Goal: Information Seeking & Learning: Learn about a topic

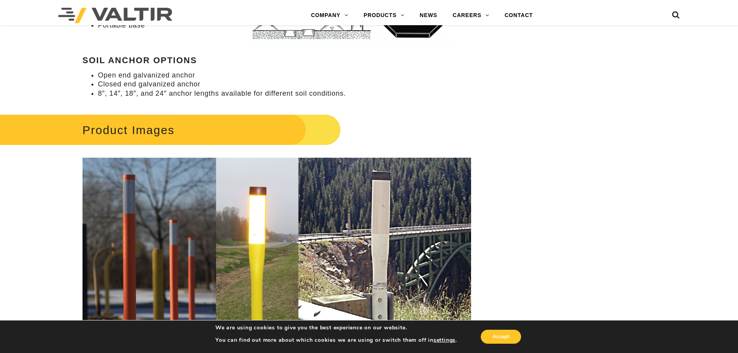
scroll to position [1123, 0]
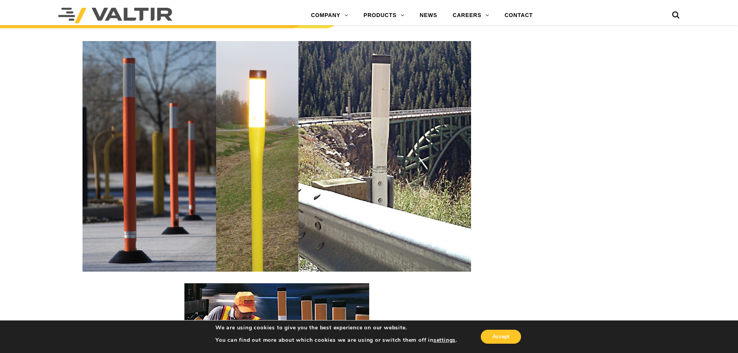
click at [529, 283] on div "**********" at bounding box center [369, 322] width 738 height 2736
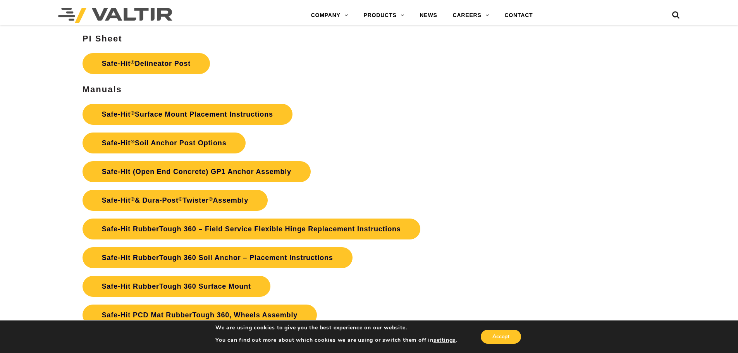
scroll to position [1781, 0]
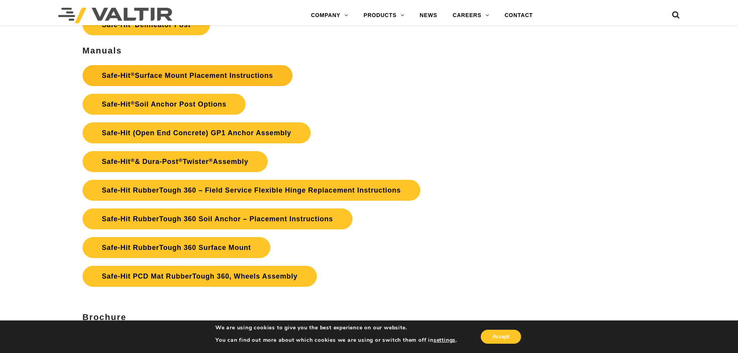
click at [171, 81] on link "Safe-Hit ® Surface Mount Placement Instructions" at bounding box center [187, 75] width 210 height 21
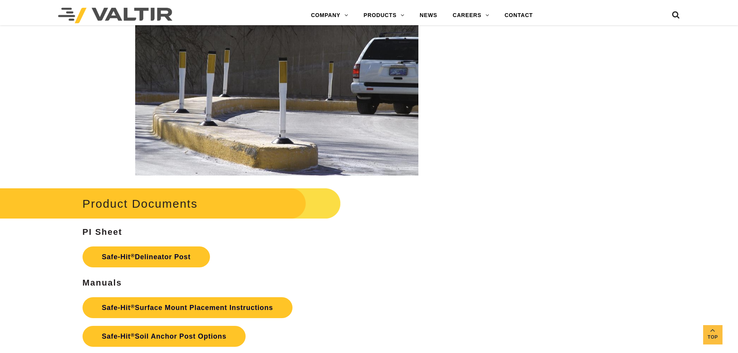
scroll to position [1510, 0]
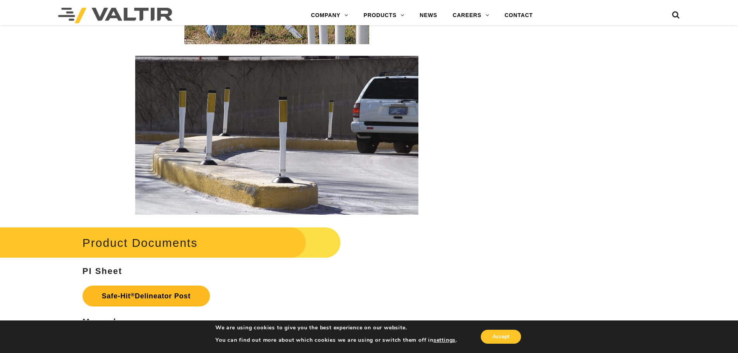
click at [142, 298] on link "Safe-Hit ® Delineator Post" at bounding box center [145, 295] width 127 height 21
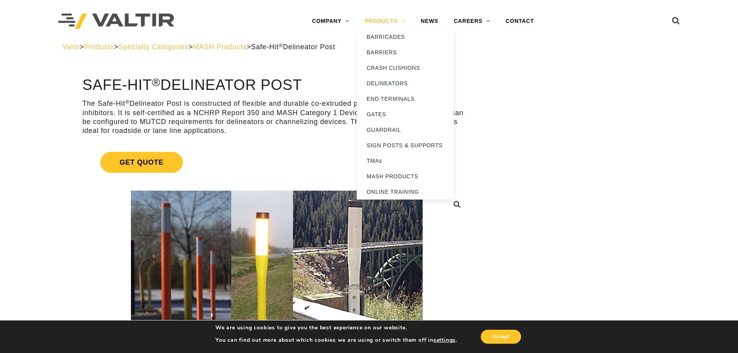
click at [378, 18] on link "PRODUCTS" at bounding box center [385, 21] width 56 height 15
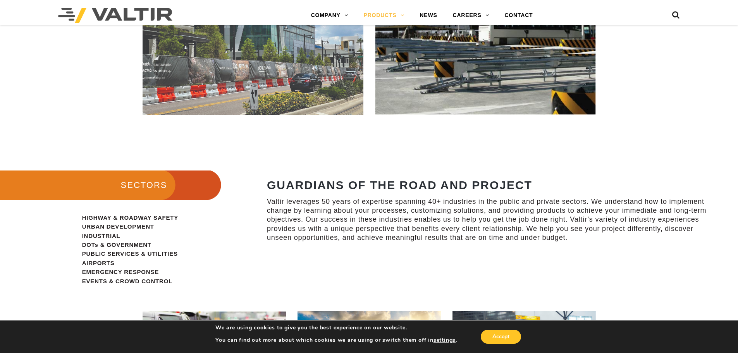
scroll to position [620, 0]
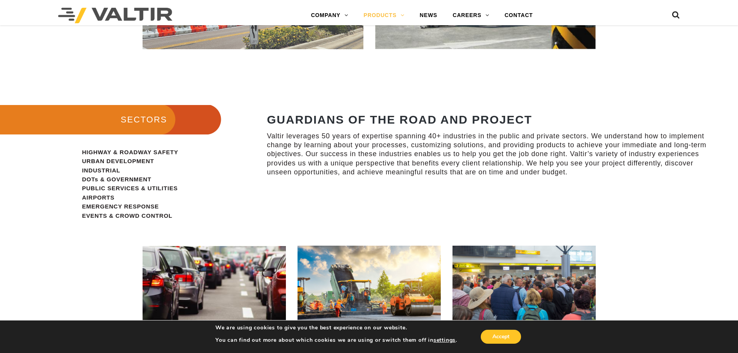
click at [126, 150] on span "HIGHWAY & ROADWAY SAFETY URBAN DEVELOPMENT INDUSTRIAL DOTs & GOVERNMENT PUBLIC …" at bounding box center [130, 184] width 96 height 70
click at [93, 152] on span "HIGHWAY & ROADWAY SAFETY URBAN DEVELOPMENT INDUSTRIAL DOTs & GOVERNMENT PUBLIC …" at bounding box center [130, 184] width 96 height 70
click at [141, 156] on p "HIGHWAY & ROADWAY SAFETY URBAN DEVELOPMENT INDUSTRIAL DOTs & GOVERNMENT PUBLIC …" at bounding box center [143, 184] width 123 height 72
click at [141, 153] on span "HIGHWAY & ROADWAY SAFETY URBAN DEVELOPMENT INDUSTRIAL DOTs & GOVERNMENT PUBLIC …" at bounding box center [130, 184] width 96 height 70
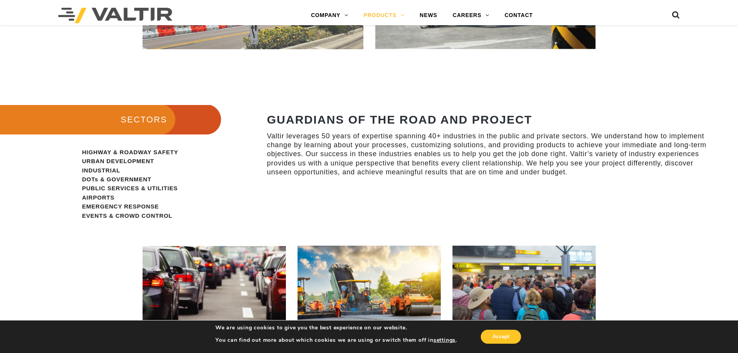
drag, startPoint x: 81, startPoint y: 152, endPoint x: 176, endPoint y: 160, distance: 96.0
click at [173, 161] on div "HIGHWAY & ROADWAY SAFETY URBAN DEVELOPMENT INDUSTRIAL DOTs & GOVERNMENT PUBLIC …" at bounding box center [123, 190] width 246 height 84
click at [186, 160] on p "HIGHWAY & ROADWAY SAFETY URBAN DEVELOPMENT INDUSTRIAL DOTs & GOVERNMENT PUBLIC …" at bounding box center [143, 184] width 123 height 72
click at [172, 154] on span "HIGHWAY & ROADWAY SAFETY URBAN DEVELOPMENT INDUSTRIAL DOTs & GOVERNMENT PUBLIC …" at bounding box center [130, 184] width 96 height 70
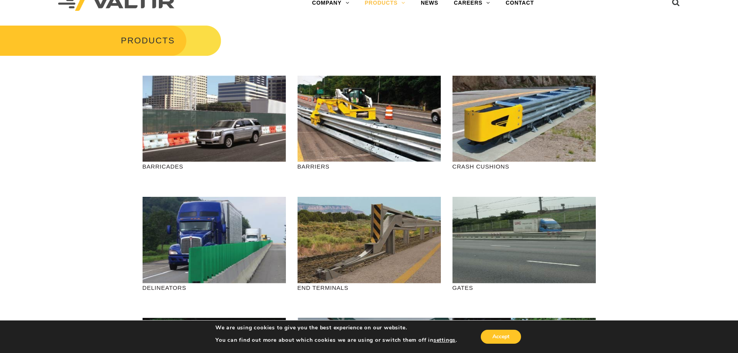
scroll to position [0, 0]
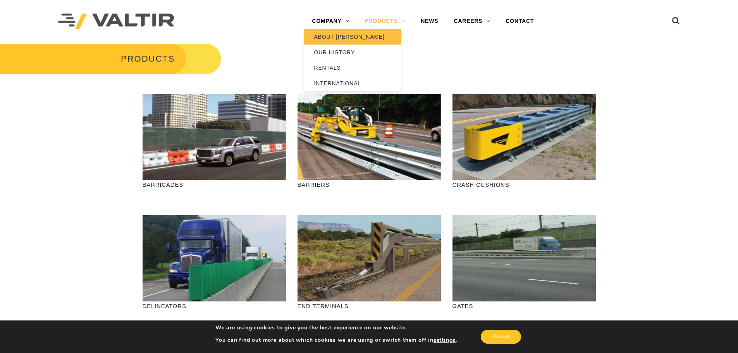
drag, startPoint x: 323, startPoint y: 20, endPoint x: 325, endPoint y: 35, distance: 15.6
click at [323, 20] on link "COMPANY" at bounding box center [330, 21] width 53 height 15
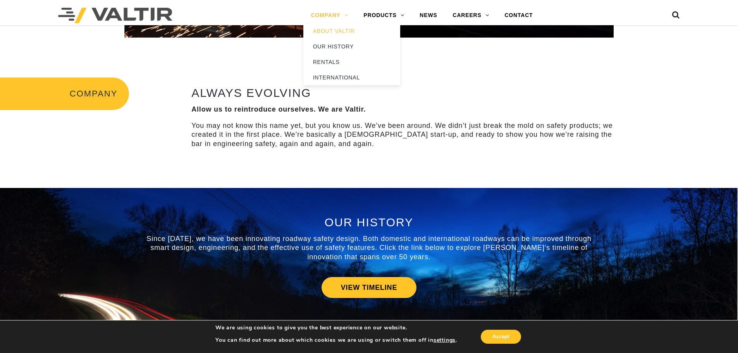
scroll to position [194, 0]
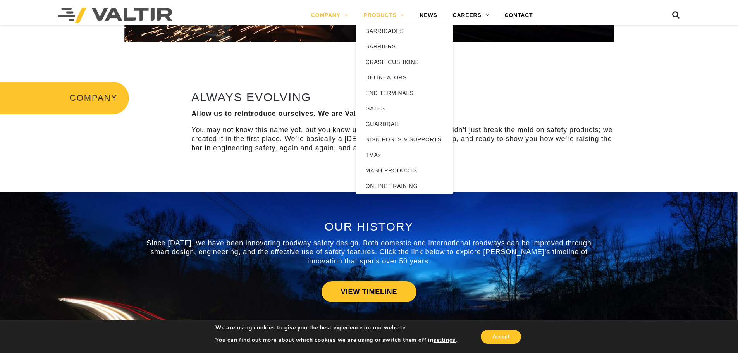
click at [380, 14] on link "PRODUCTS" at bounding box center [384, 15] width 56 height 15
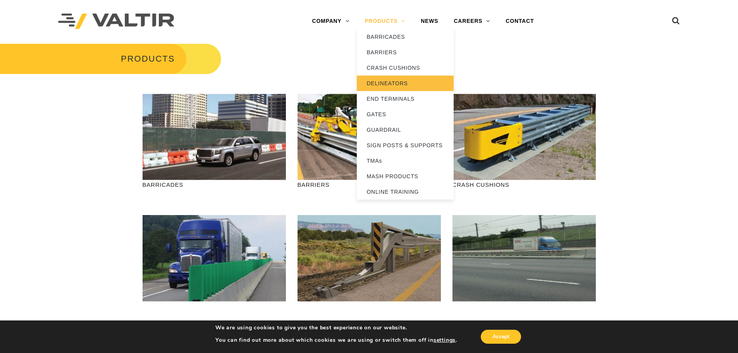
click at [383, 83] on link "DELINEATORS" at bounding box center [405, 83] width 97 height 15
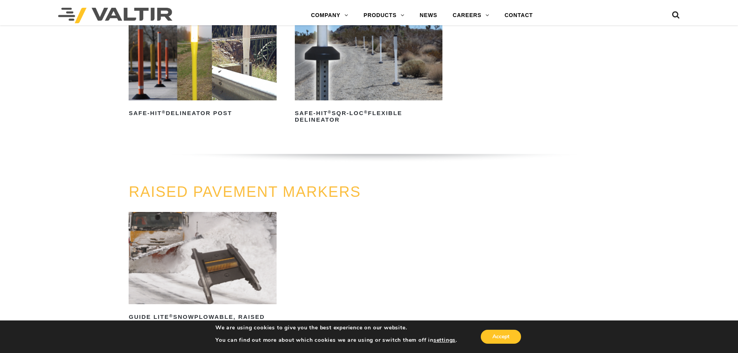
scroll to position [232, 0]
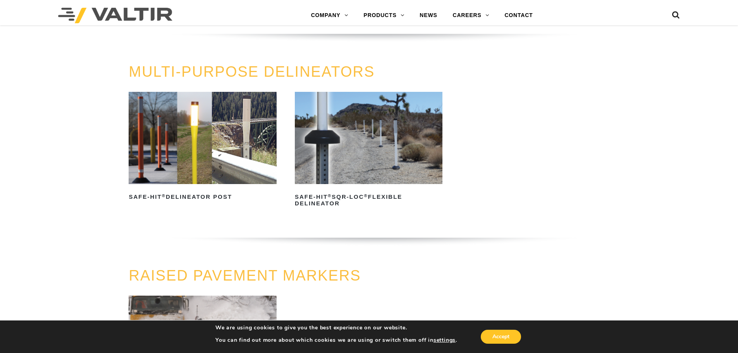
click at [190, 158] on img at bounding box center [203, 138] width 148 height 92
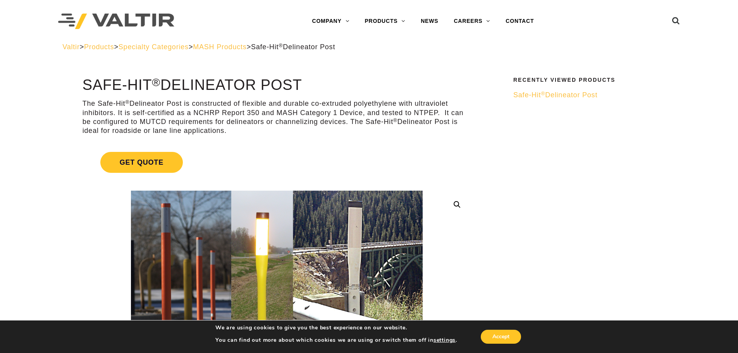
click at [535, 98] on span "Safe-Hit ® Delineator Post" at bounding box center [555, 95] width 84 height 8
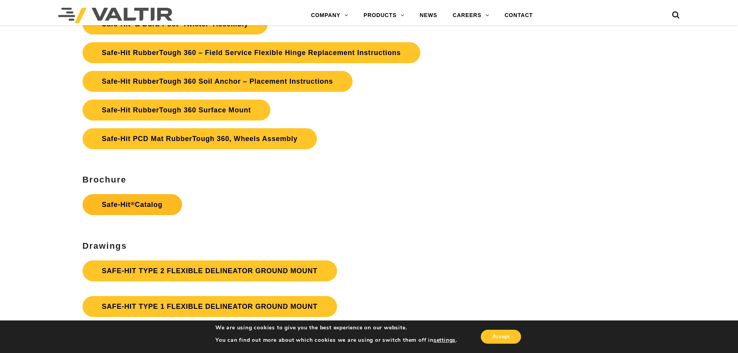
scroll to position [2014, 0]
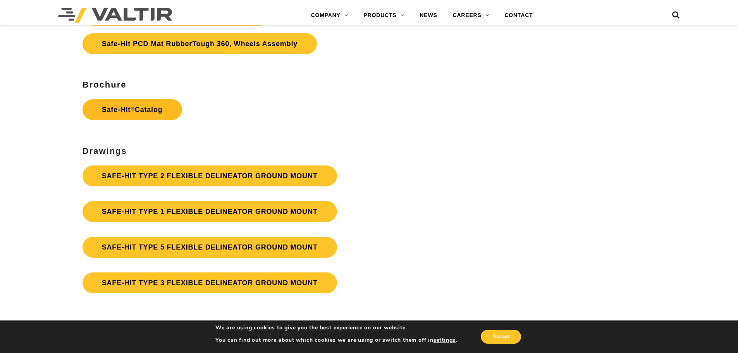
click at [133, 112] on link "Safe-Hit ® Catalog" at bounding box center [132, 109] width 100 height 21
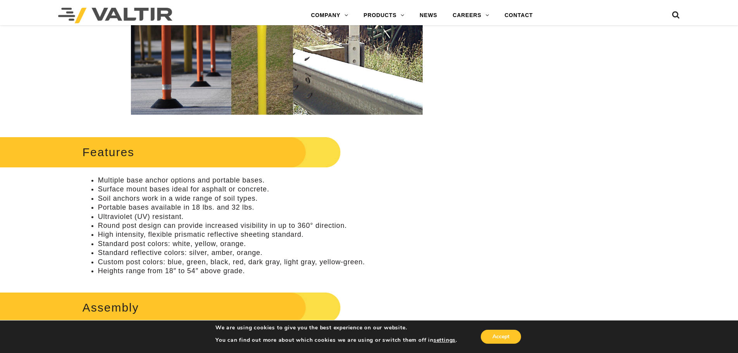
scroll to position [271, 0]
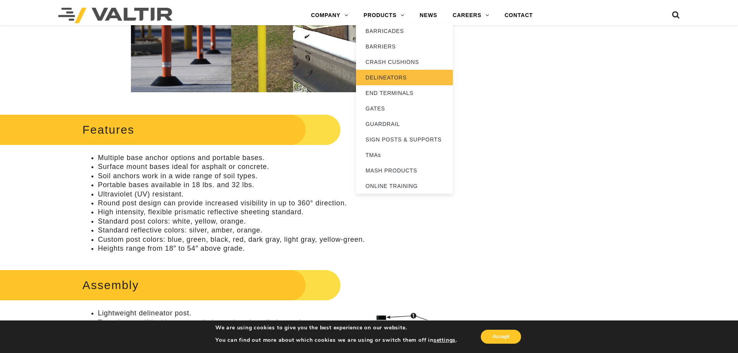
click at [377, 78] on link "DELINEATORS" at bounding box center [404, 77] width 97 height 15
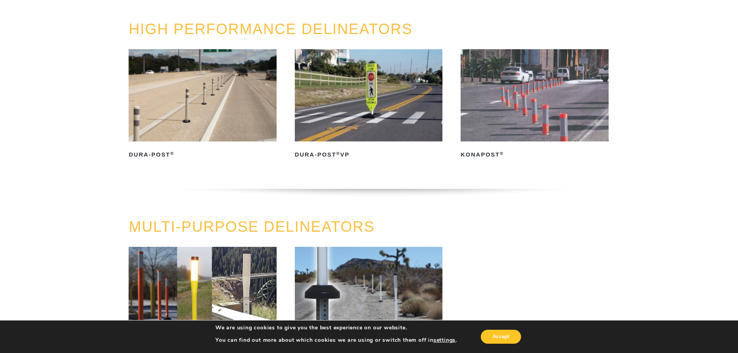
scroll to position [194, 0]
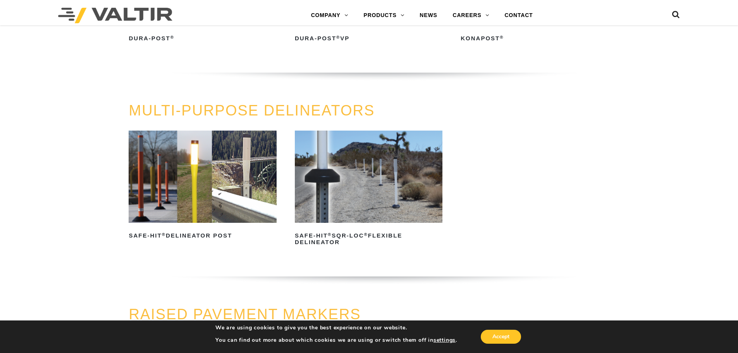
click at [211, 159] on img at bounding box center [203, 177] width 148 height 92
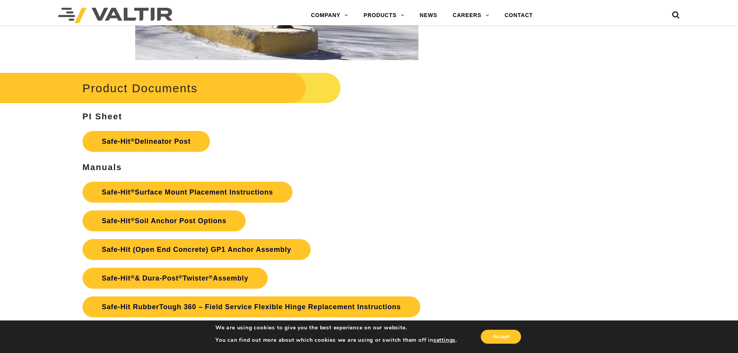
scroll to position [1665, 0]
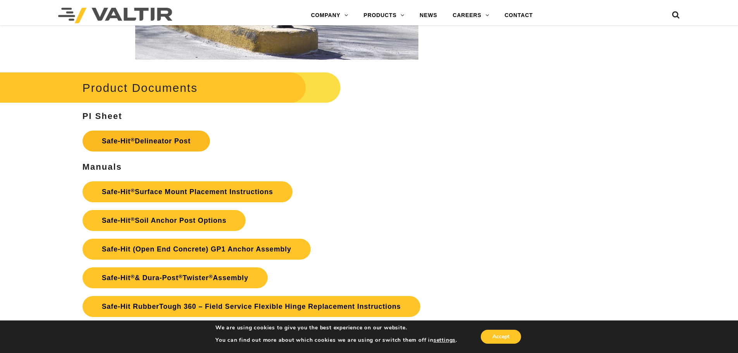
click at [164, 140] on link "Safe-Hit ® Delineator Post" at bounding box center [145, 141] width 127 height 21
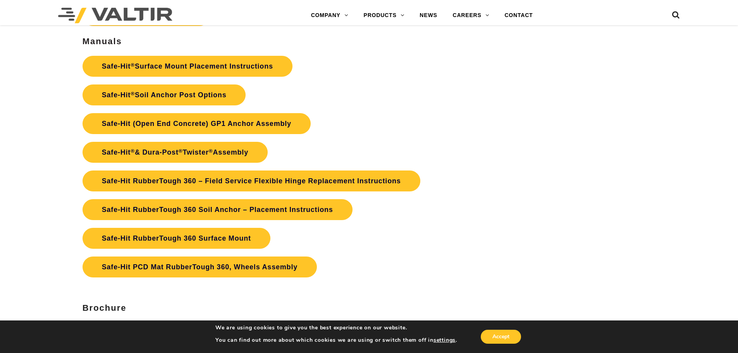
scroll to position [1975, 0]
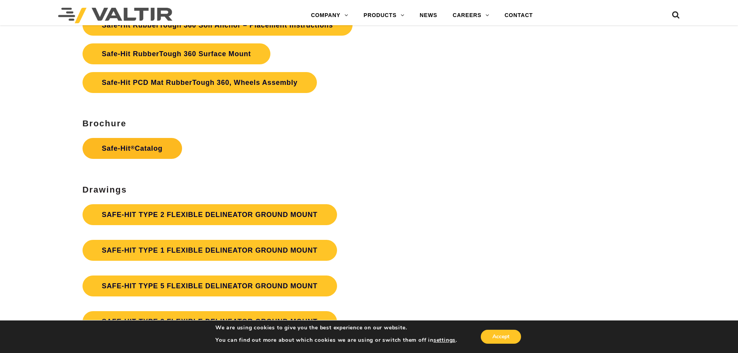
click at [117, 145] on link "Safe-Hit ® Catalog" at bounding box center [132, 148] width 100 height 21
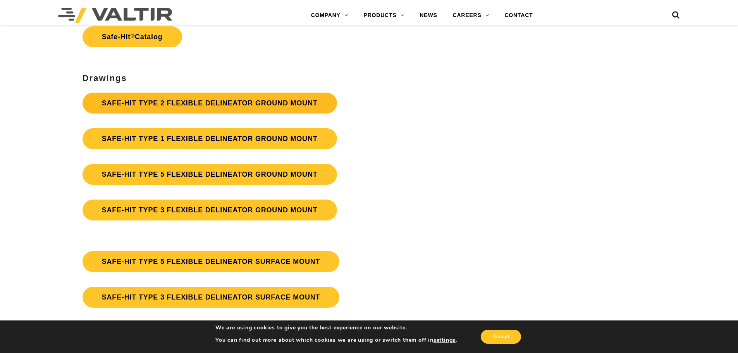
scroll to position [2091, 0]
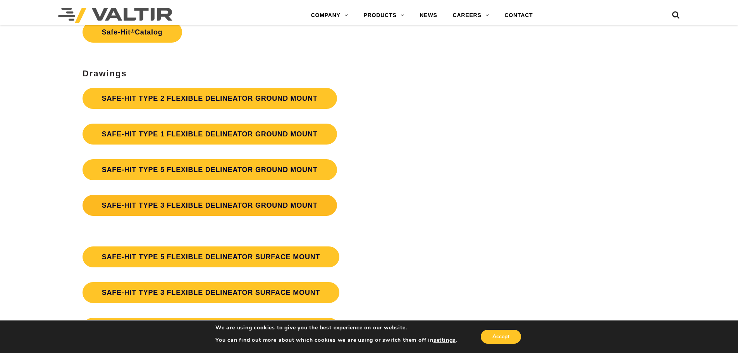
click at [187, 204] on link "SAFE-HIT TYPE 3 FLEXIBLE DELINEATOR GROUND MOUNT" at bounding box center [209, 205] width 254 height 21
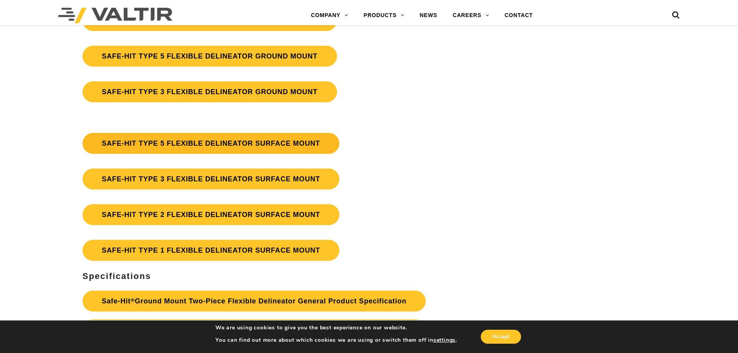
scroll to position [2207, 0]
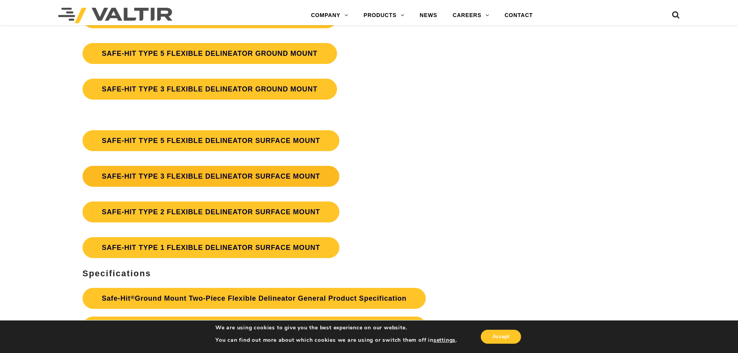
click at [175, 175] on link "SAFE-HIT TYPE 3 FLEXIBLE DELINEATOR SURFACE MOUNT" at bounding box center [210, 176] width 257 height 21
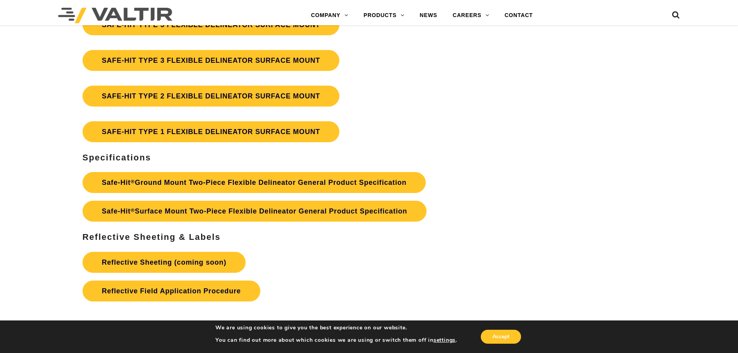
scroll to position [2324, 0]
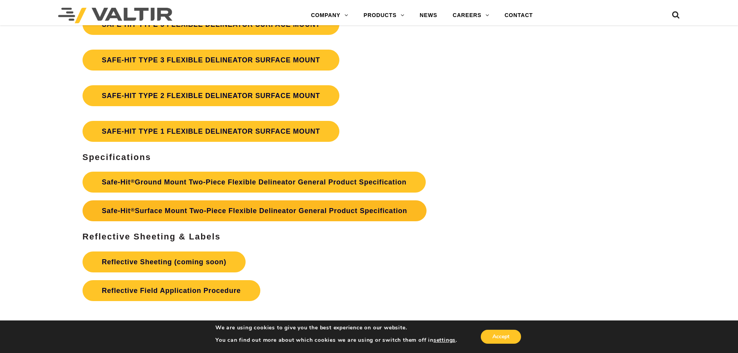
click at [178, 212] on link "Safe-Hit ® Surface Mount Two-Piece Flexible Delineator General Product Specific…" at bounding box center [254, 210] width 344 height 21
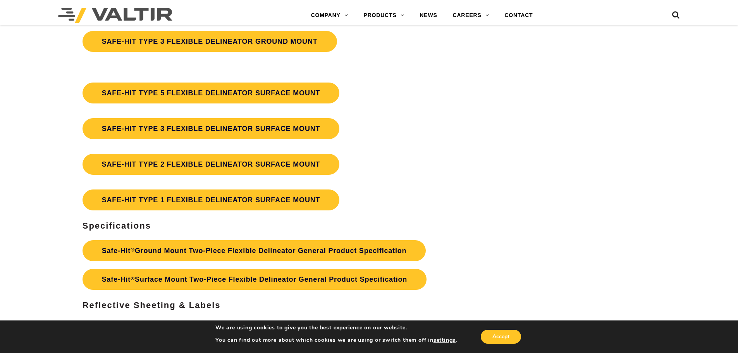
scroll to position [2246, 0]
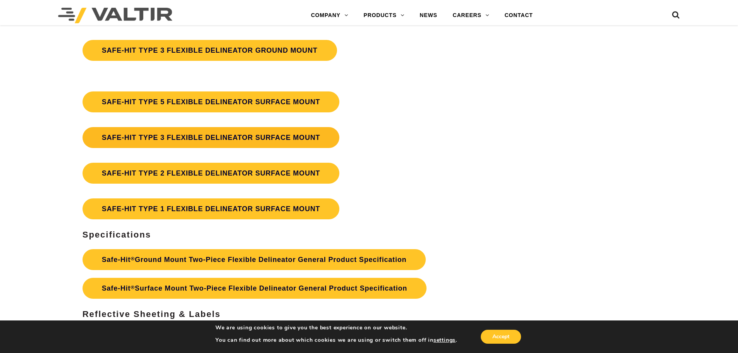
click at [193, 135] on link "SAFE-HIT TYPE 3 FLEXIBLE DELINEATOR SURFACE MOUNT" at bounding box center [210, 137] width 257 height 21
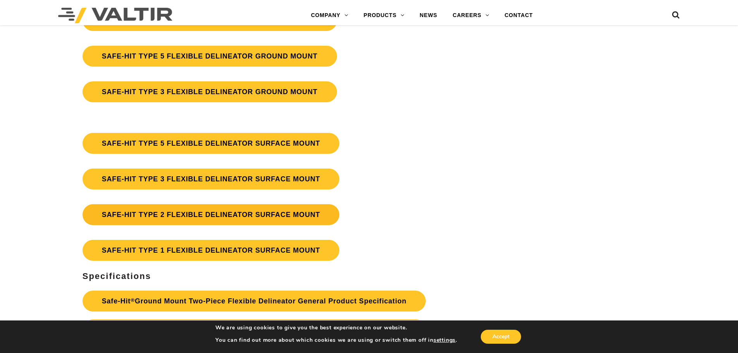
scroll to position [2207, 0]
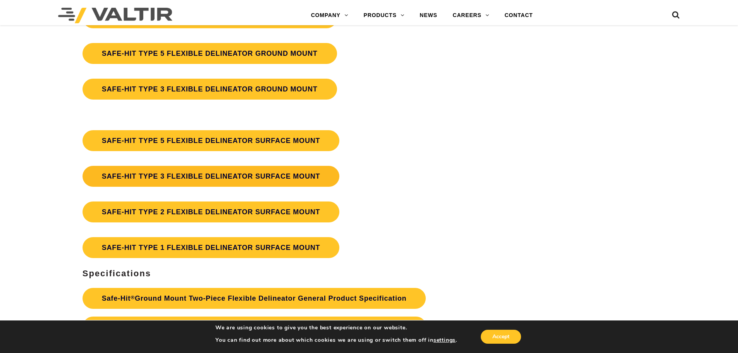
click at [180, 174] on link "SAFE-HIT TYPE 3 FLEXIBLE DELINEATOR SURFACE MOUNT" at bounding box center [210, 176] width 257 height 21
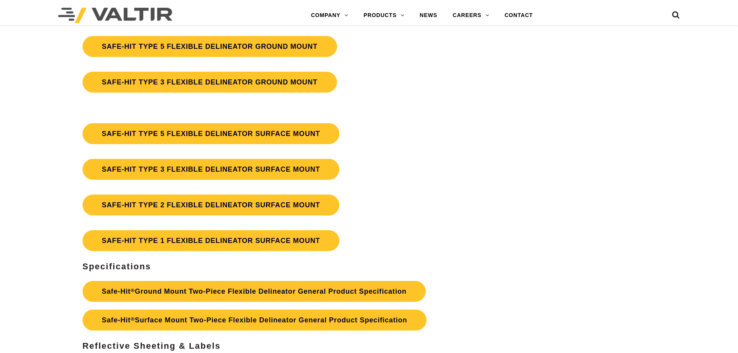
scroll to position [2207, 0]
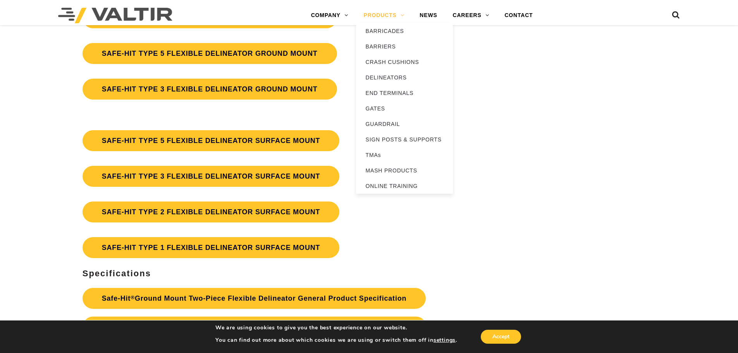
click at [375, 17] on link "PRODUCTS" at bounding box center [384, 15] width 56 height 15
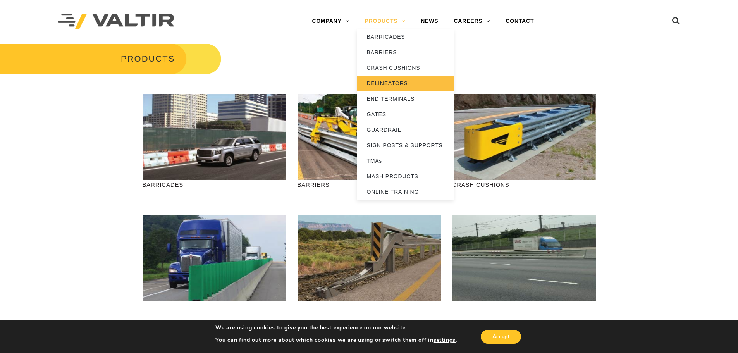
click at [380, 80] on link "DELINEATORS" at bounding box center [405, 83] width 97 height 15
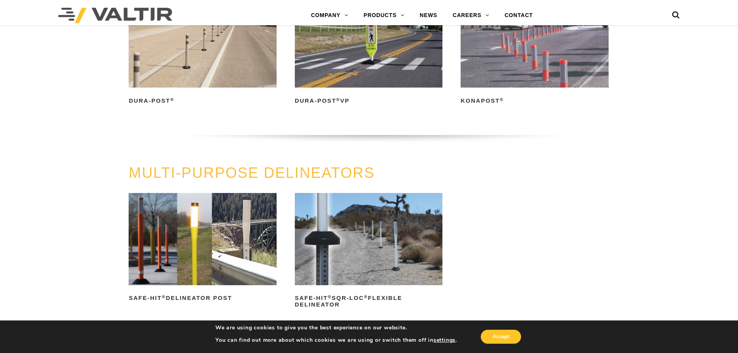
scroll to position [194, 0]
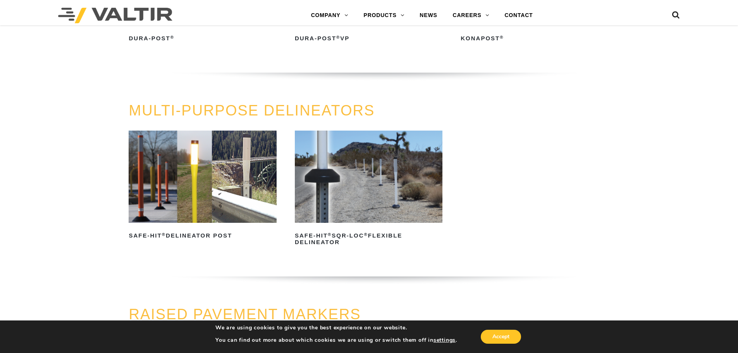
click at [210, 169] on img at bounding box center [203, 177] width 148 height 92
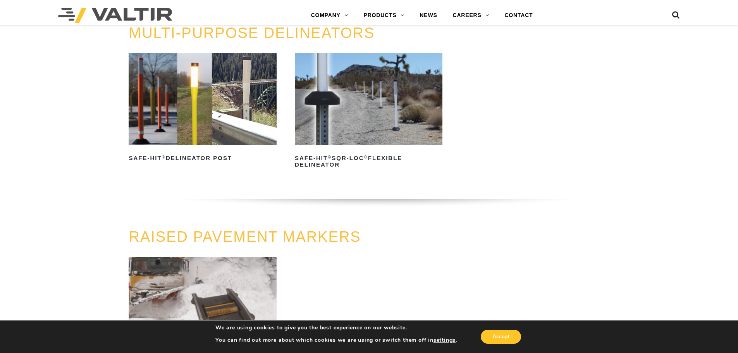
scroll to position [232, 0]
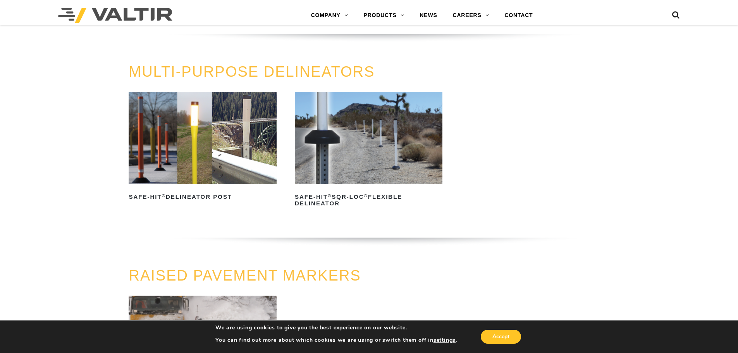
drag, startPoint x: 215, startPoint y: 155, endPoint x: 207, endPoint y: 158, distance: 8.2
click at [215, 155] on img at bounding box center [203, 138] width 148 height 92
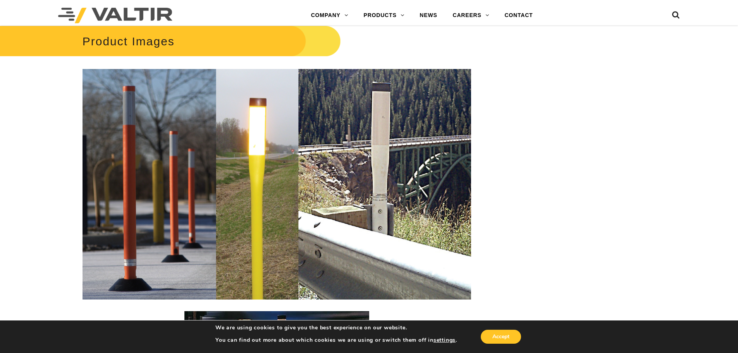
scroll to position [1084, 0]
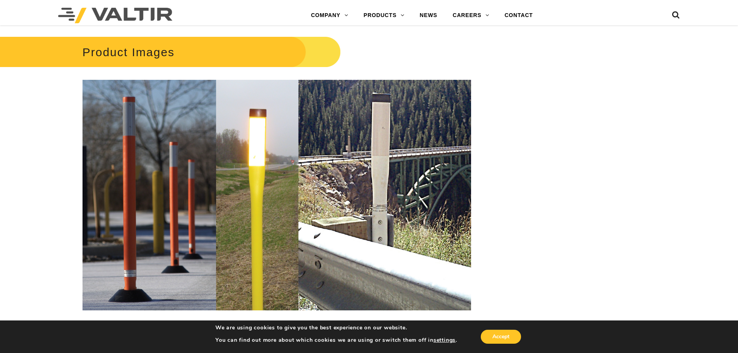
click at [185, 191] on img at bounding box center [276, 195] width 388 height 230
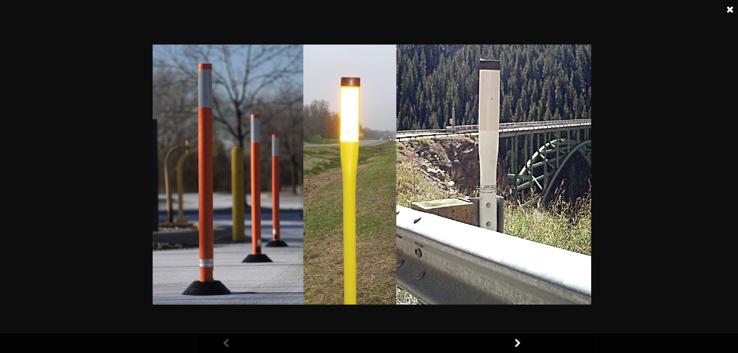
click at [185, 191] on img at bounding box center [372, 175] width 438 height 260
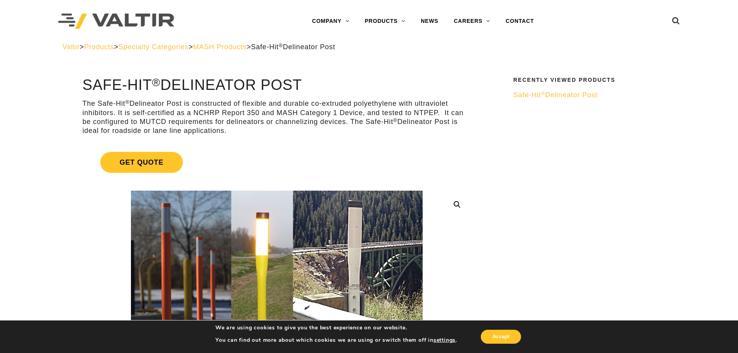
click at [545, 96] on span "Safe-Hit ® Delineator Post" at bounding box center [555, 95] width 84 height 8
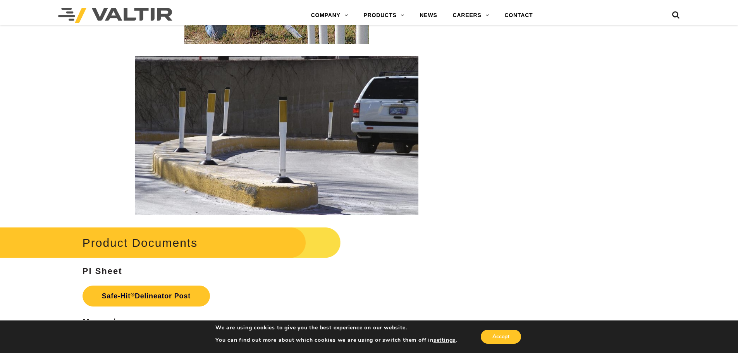
scroll to position [1626, 0]
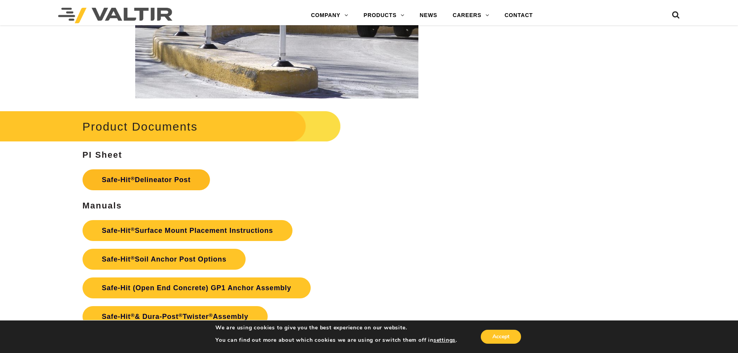
click at [149, 175] on link "Safe-Hit ® Delineator Post" at bounding box center [145, 179] width 127 height 21
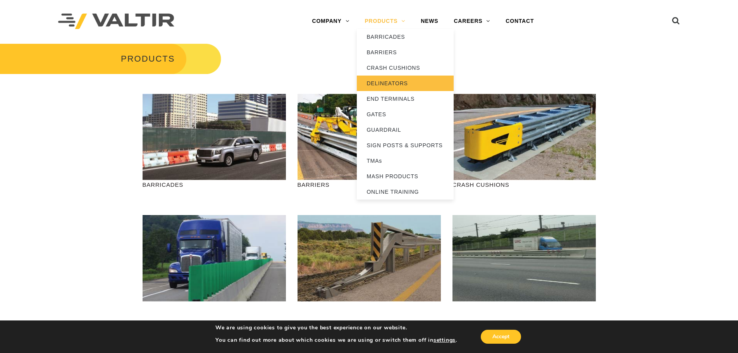
click at [386, 84] on link "DELINEATORS" at bounding box center [405, 83] width 97 height 15
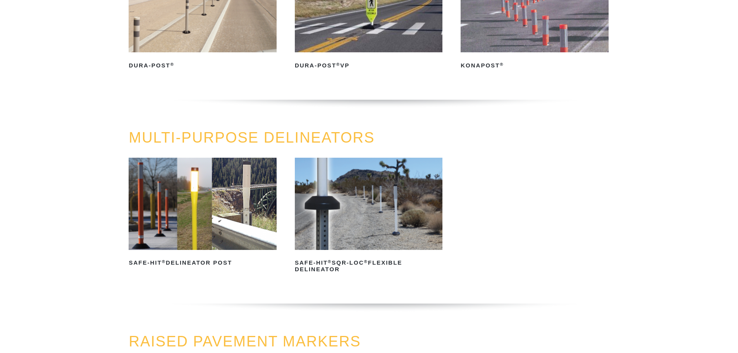
scroll to position [194, 0]
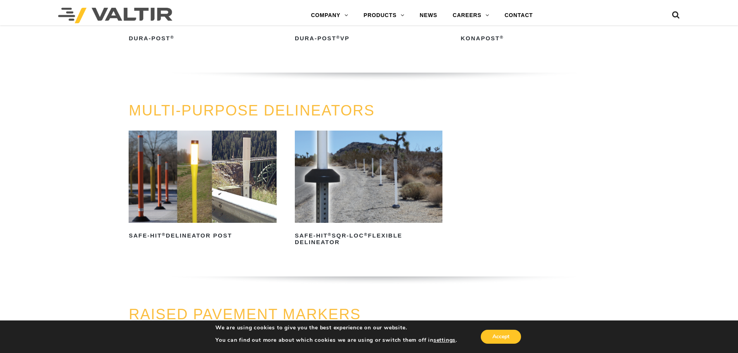
click at [251, 173] on img at bounding box center [203, 177] width 148 height 92
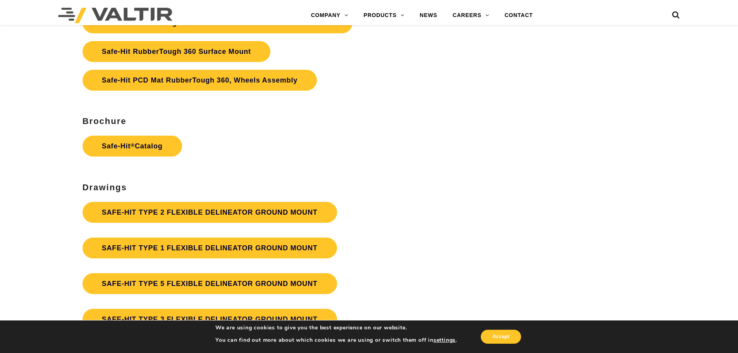
scroll to position [2052, 0]
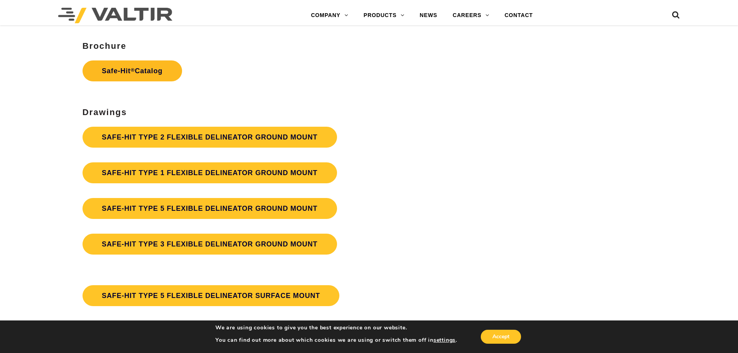
click at [149, 74] on link "Safe-Hit ® Catalog" at bounding box center [132, 70] width 100 height 21
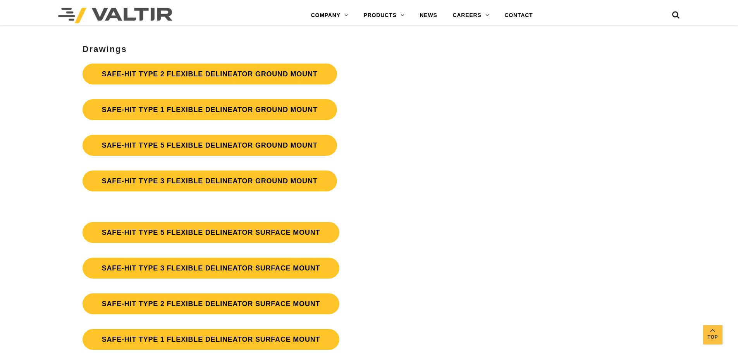
scroll to position [2169, 0]
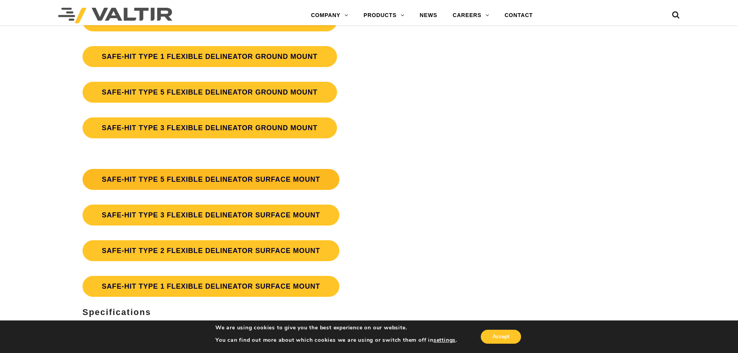
click at [181, 176] on link "SAFE-HIT TYPE 5 FLEXIBLE DELINEATOR SURFACE MOUNT" at bounding box center [210, 179] width 257 height 21
